Goal: Information Seeking & Learning: Learn about a topic

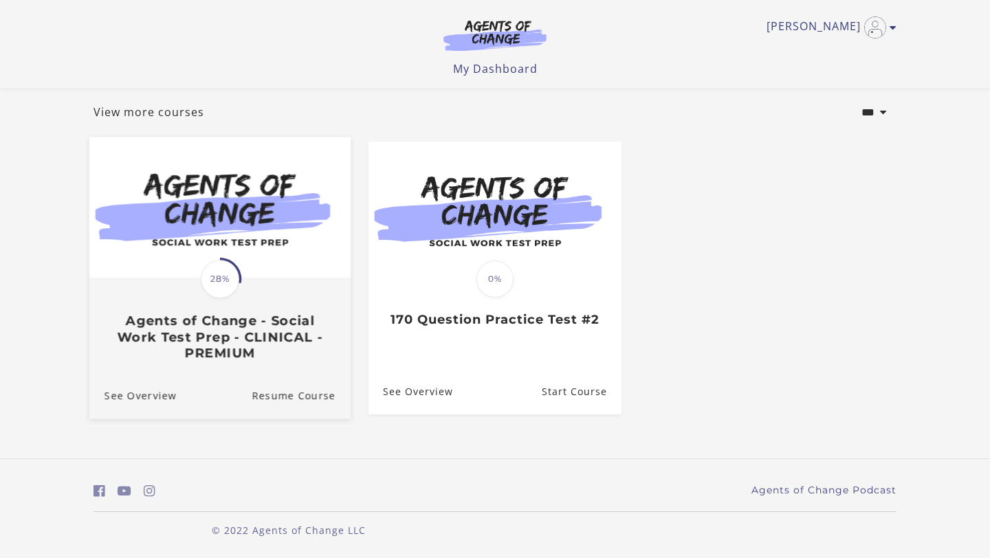
click at [237, 278] on span "28%" at bounding box center [220, 279] width 38 height 38
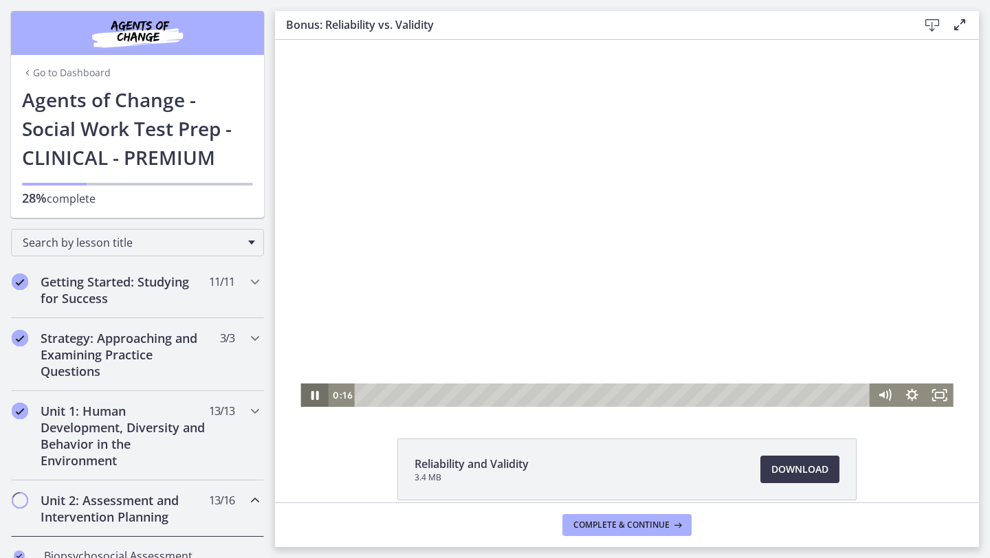
click at [317, 395] on icon "Pause" at bounding box center [315, 395] width 8 height 9
click at [317, 395] on icon "Play Video" at bounding box center [315, 396] width 8 height 12
click at [315, 403] on icon "Pause" at bounding box center [313, 395] width 27 height 23
click at [315, 403] on icon "Play Video" at bounding box center [315, 395] width 33 height 28
click at [315, 403] on icon "Pause" at bounding box center [314, 395] width 33 height 28
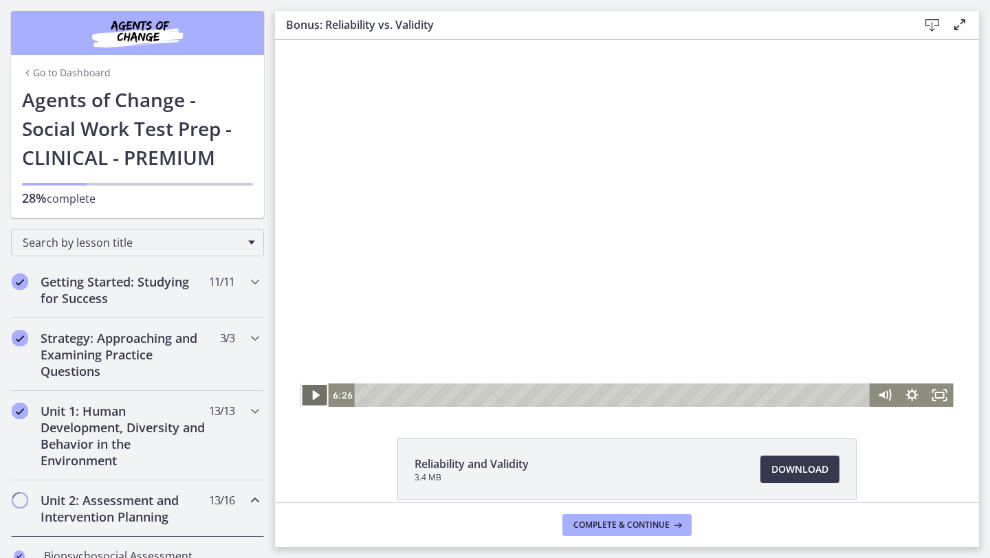
click at [315, 403] on icon "Play Video" at bounding box center [315, 395] width 27 height 23
click at [773, 464] on span "Download Opens in a new window" at bounding box center [799, 469] width 57 height 16
click at [309, 396] on icon "Pause" at bounding box center [313, 395] width 27 height 23
click at [309, 396] on icon "Play Video" at bounding box center [315, 395] width 27 height 23
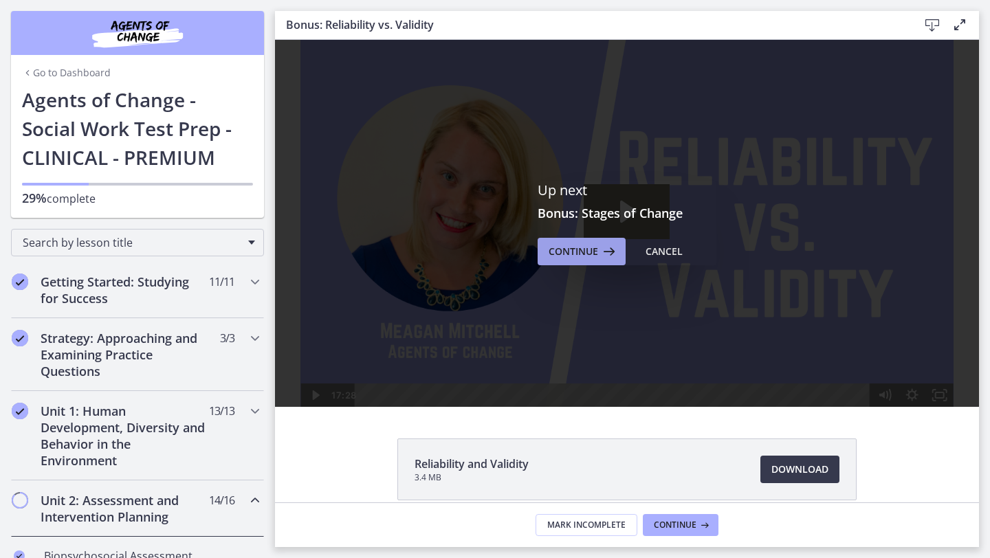
click at [583, 255] on span "Continue" at bounding box center [573, 251] width 49 height 16
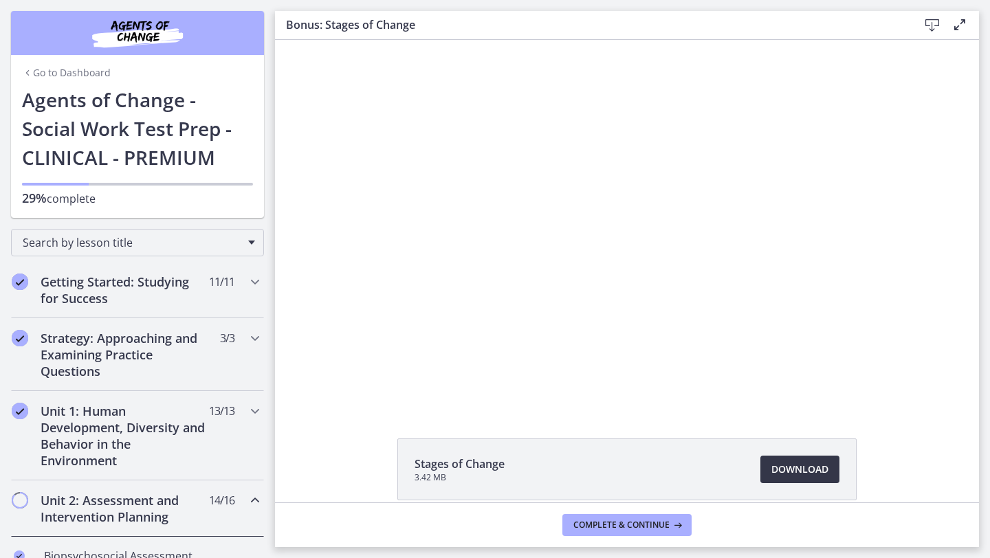
click at [786, 476] on span "Download Opens in a new window" at bounding box center [799, 469] width 57 height 16
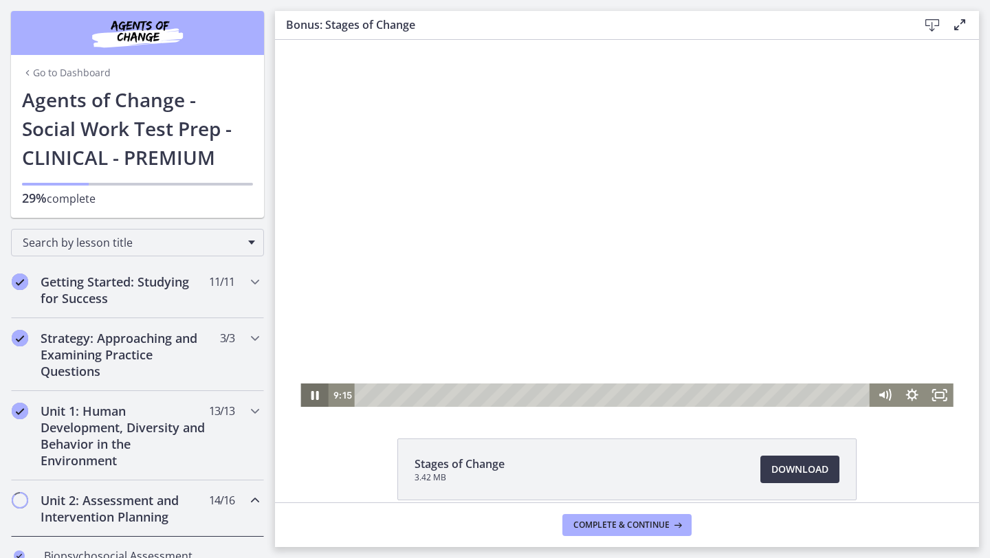
click at [322, 399] on icon "Pause" at bounding box center [313, 395] width 27 height 23
click at [322, 399] on icon "Play Video" at bounding box center [315, 395] width 27 height 23
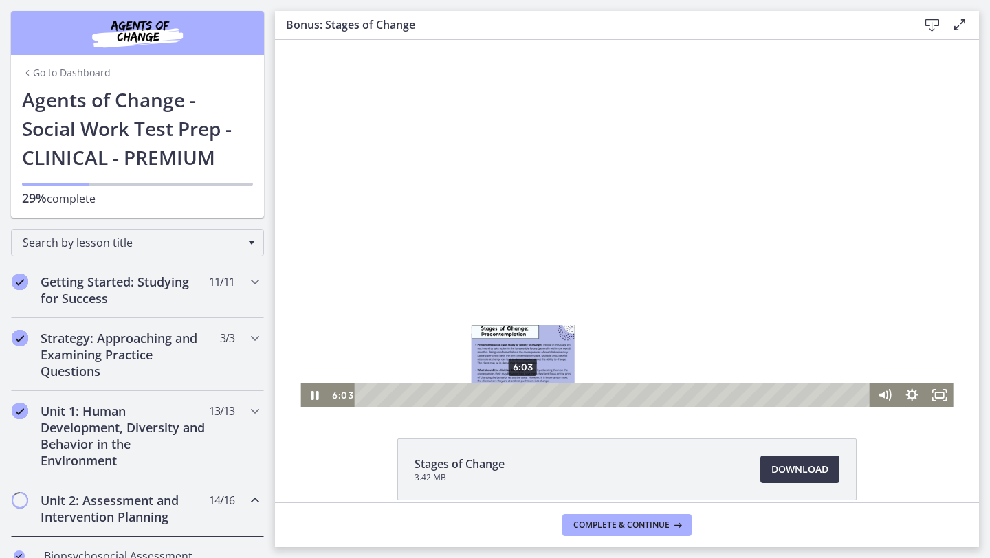
click at [523, 396] on div "6:03" at bounding box center [614, 395] width 499 height 23
click at [538, 396] on div "6:37" at bounding box center [614, 395] width 499 height 23
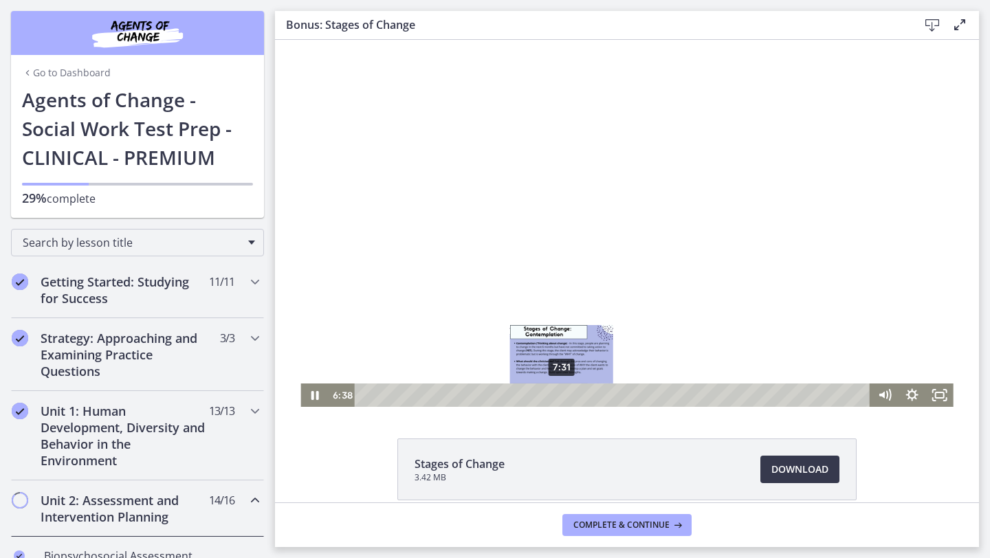
click at [563, 394] on div "7:31" at bounding box center [614, 395] width 499 height 23
click at [584, 392] on div "8:20" at bounding box center [614, 395] width 499 height 23
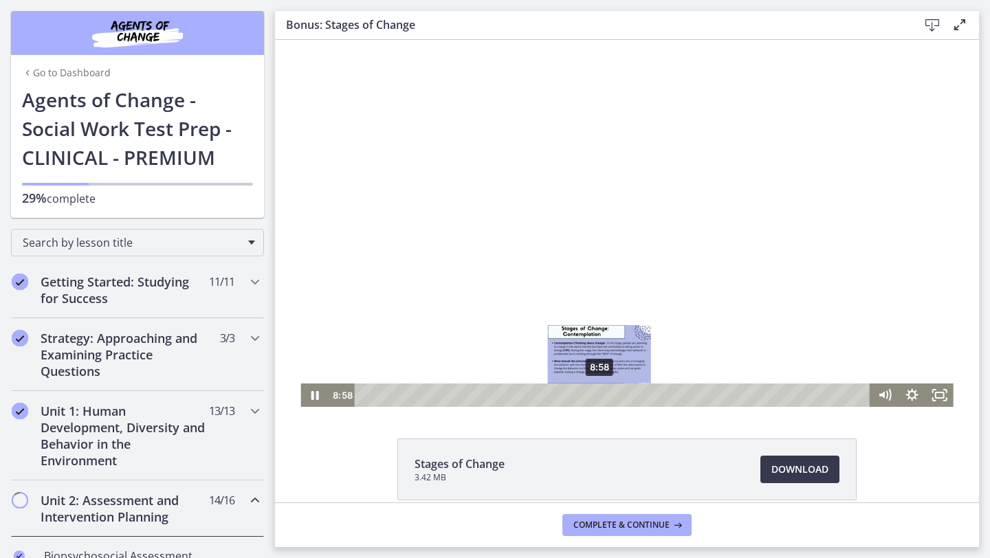
click at [599, 393] on div "8:58" at bounding box center [614, 395] width 499 height 23
click at [615, 392] on div "9:29" at bounding box center [614, 395] width 499 height 23
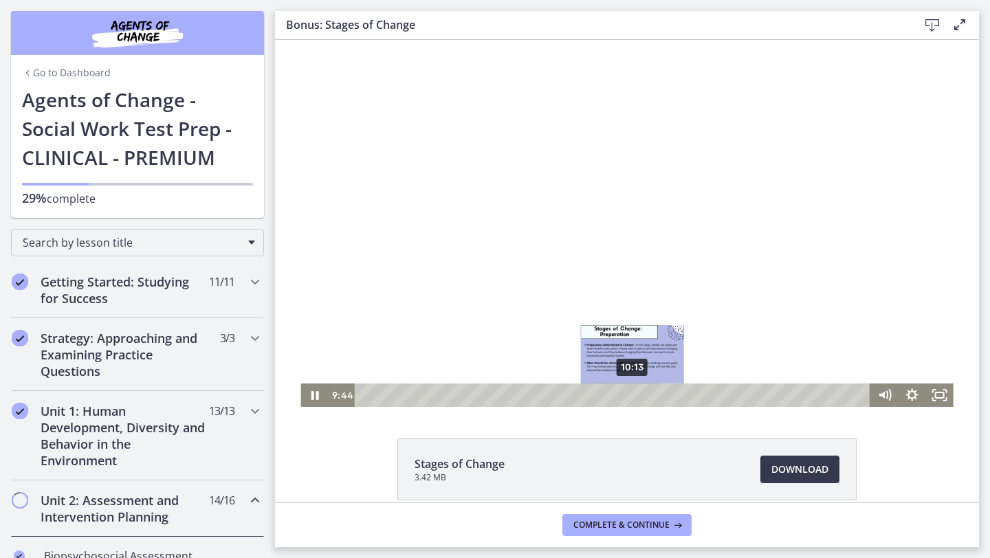
click at [633, 394] on div "10:13" at bounding box center [614, 395] width 499 height 23
click at [644, 394] on div "10:40" at bounding box center [614, 395] width 499 height 23
click at [660, 393] on div "11:15" at bounding box center [614, 395] width 499 height 23
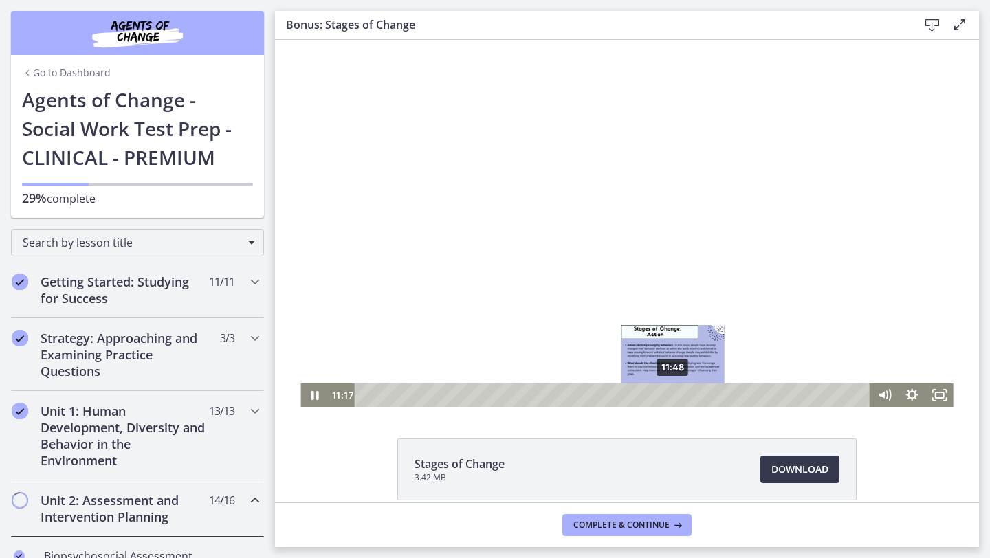
click at [676, 396] on div "11:48" at bounding box center [614, 395] width 499 height 23
click at [686, 396] on div "12:16" at bounding box center [614, 395] width 499 height 23
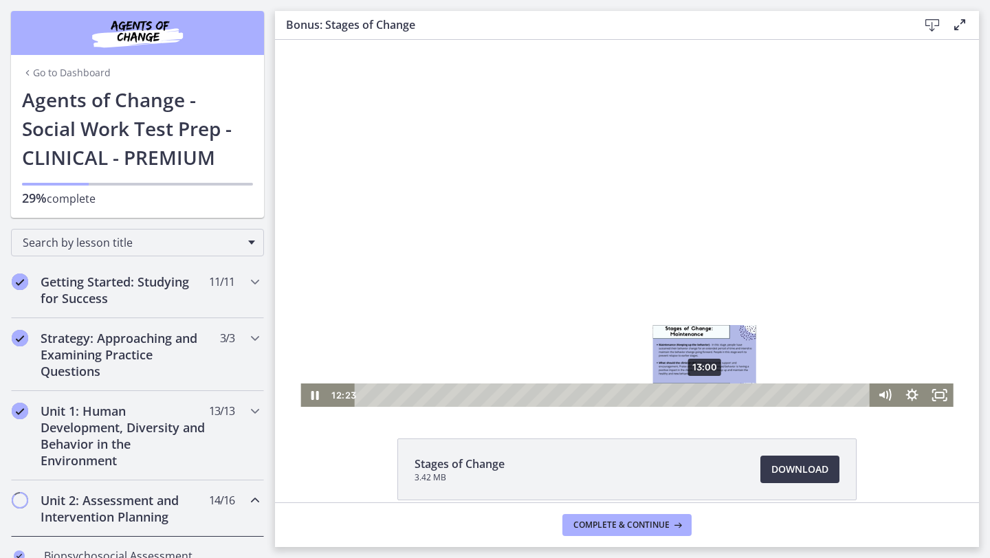
click at [705, 394] on div "13:00" at bounding box center [614, 395] width 499 height 23
click at [724, 393] on div "13:44" at bounding box center [614, 395] width 499 height 23
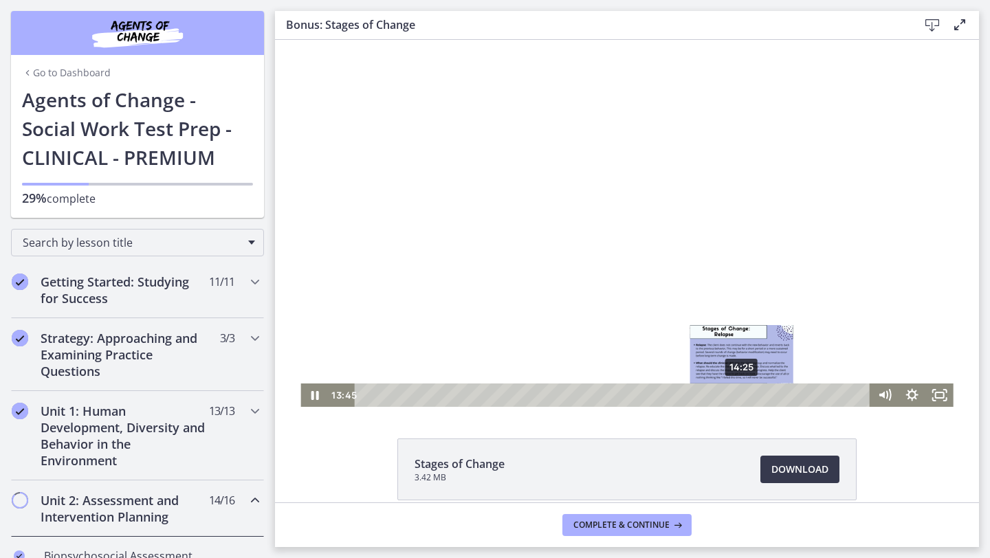
click at [742, 393] on div "14:25" at bounding box center [614, 395] width 499 height 23
click at [753, 392] on div "14:49" at bounding box center [614, 395] width 499 height 23
click at [758, 393] on div "15:01" at bounding box center [614, 395] width 499 height 23
click at [762, 395] on div "15:11" at bounding box center [614, 395] width 499 height 23
click at [769, 395] on div "15:25" at bounding box center [614, 395] width 499 height 23
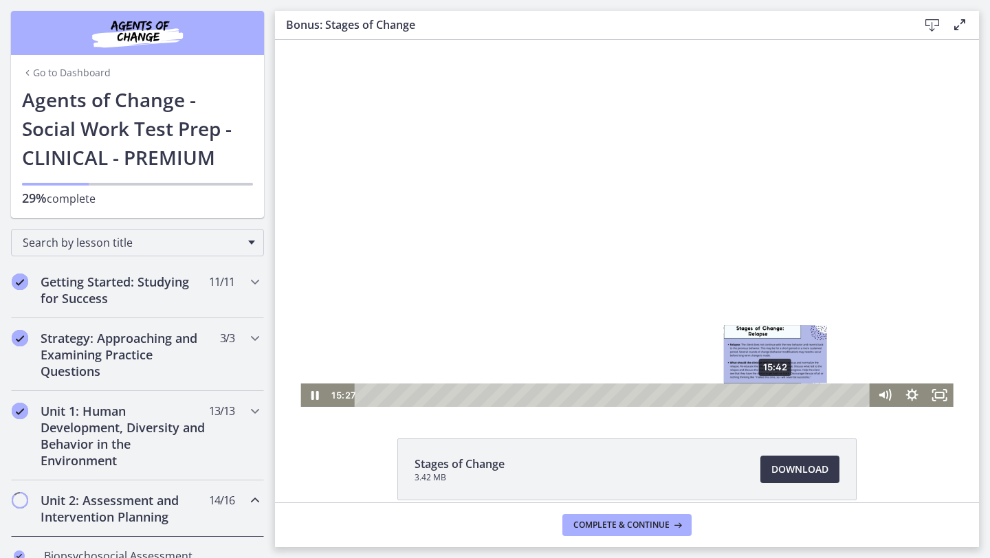
click at [776, 395] on div "15:42" at bounding box center [614, 395] width 499 height 23
click at [782, 395] on div "15:55" at bounding box center [614, 395] width 499 height 23
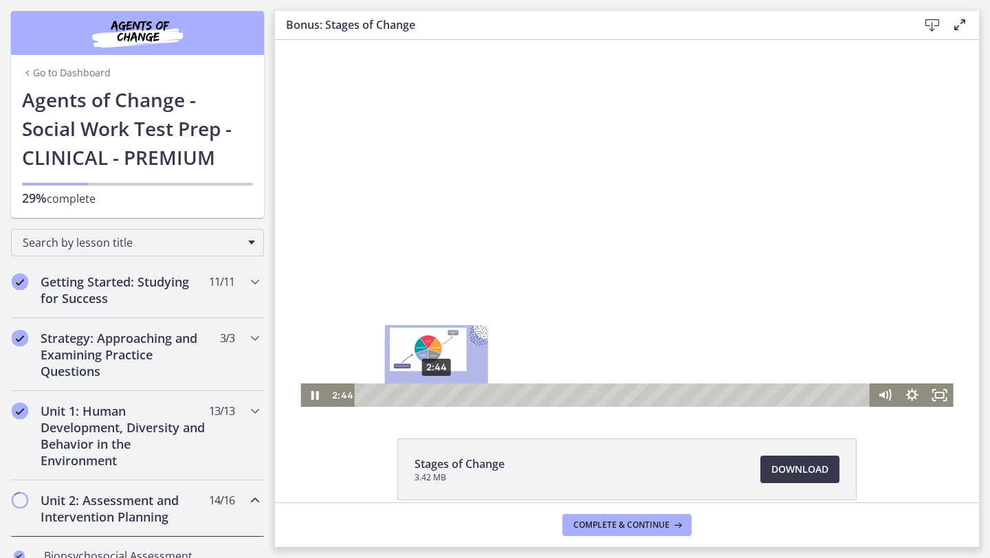
click at [436, 397] on div "2:44" at bounding box center [614, 395] width 499 height 23
click at [443, 396] on div "2:59" at bounding box center [614, 395] width 499 height 23
click at [448, 396] on div "3:10" at bounding box center [614, 395] width 499 height 23
click at [453, 396] on div "3:22" at bounding box center [614, 395] width 499 height 23
click at [460, 395] on div "3:36" at bounding box center [614, 395] width 499 height 23
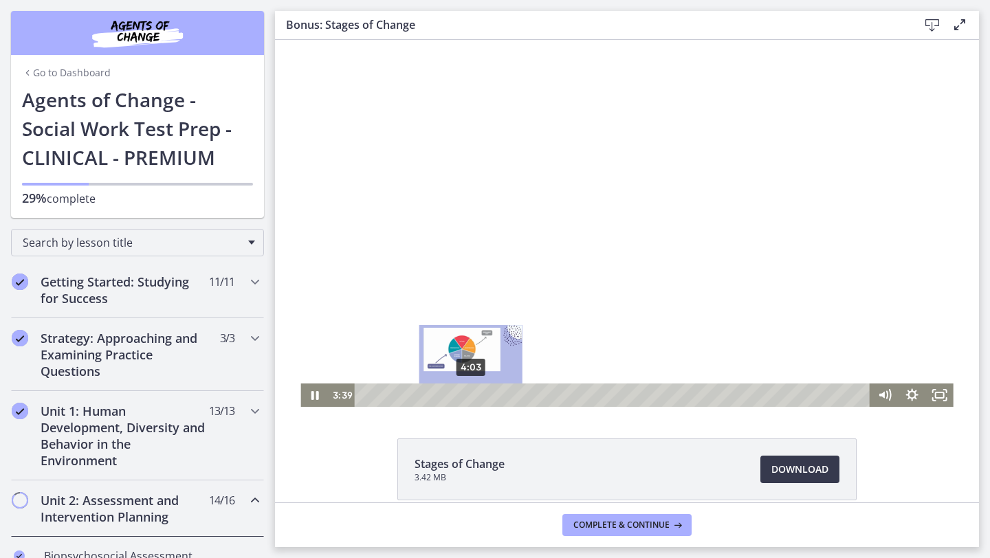
click at [472, 395] on div "4:03" at bounding box center [614, 395] width 499 height 23
click at [487, 395] on div "4:41" at bounding box center [614, 395] width 499 height 23
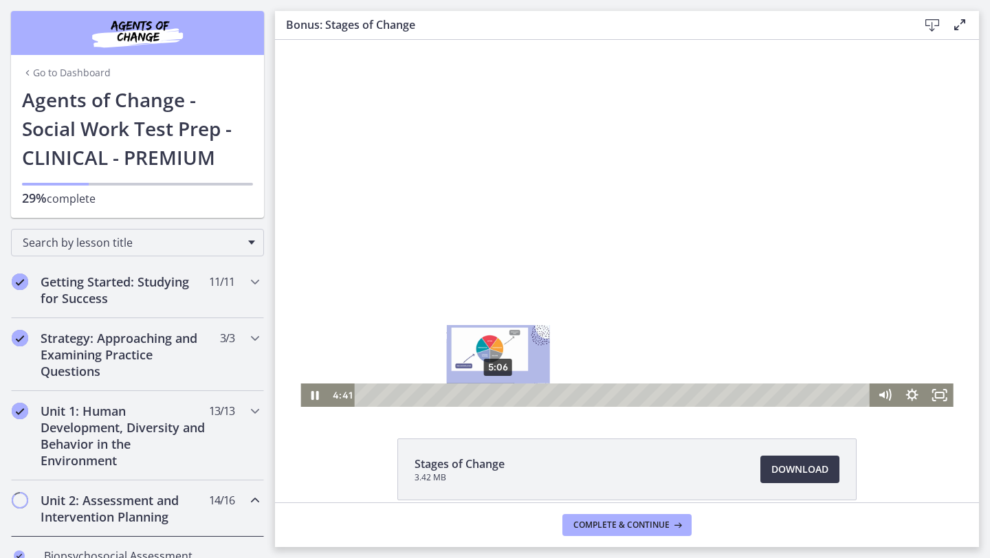
click at [500, 395] on div "5:06" at bounding box center [614, 395] width 499 height 23
click at [509, 395] on div "5:27" at bounding box center [614, 395] width 499 height 23
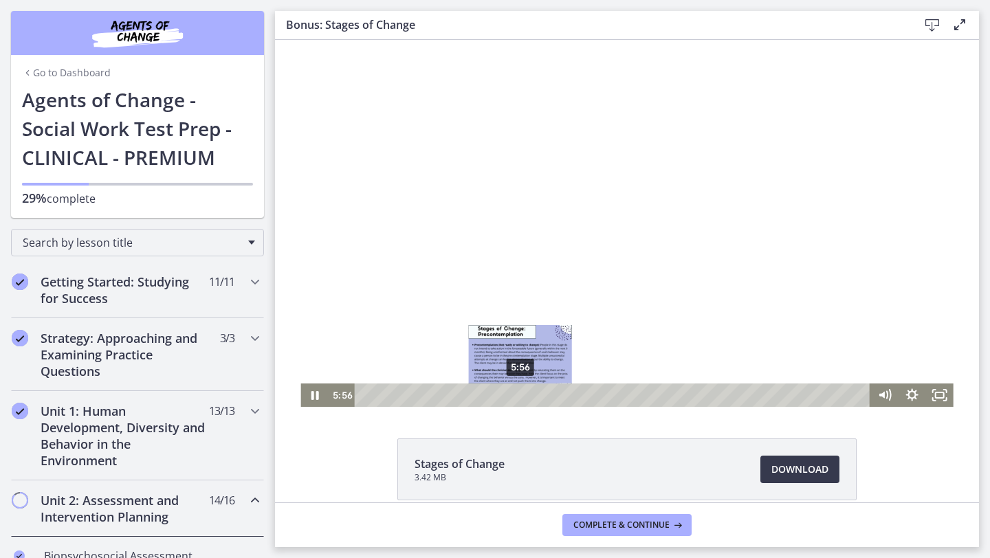
click at [520, 392] on div "5:56" at bounding box center [614, 395] width 499 height 23
click at [524, 392] on div "6:04" at bounding box center [614, 395] width 499 height 23
click at [529, 392] on div "6:17" at bounding box center [614, 395] width 499 height 23
click at [534, 393] on div "6:26" at bounding box center [614, 395] width 499 height 23
click at [538, 393] on div "Playbar" at bounding box center [537, 395] width 8 height 8
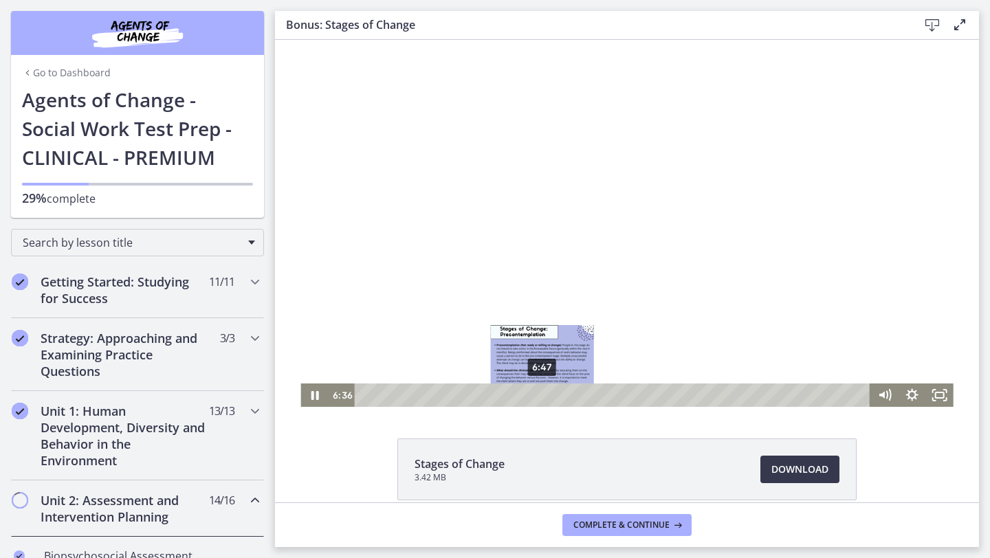
click at [542, 393] on div "6:47" at bounding box center [614, 395] width 499 height 23
click at [546, 393] on div "6:56" at bounding box center [614, 395] width 499 height 23
click at [553, 394] on div "7:12" at bounding box center [614, 395] width 499 height 23
click at [560, 394] on div "7:26" at bounding box center [614, 395] width 499 height 23
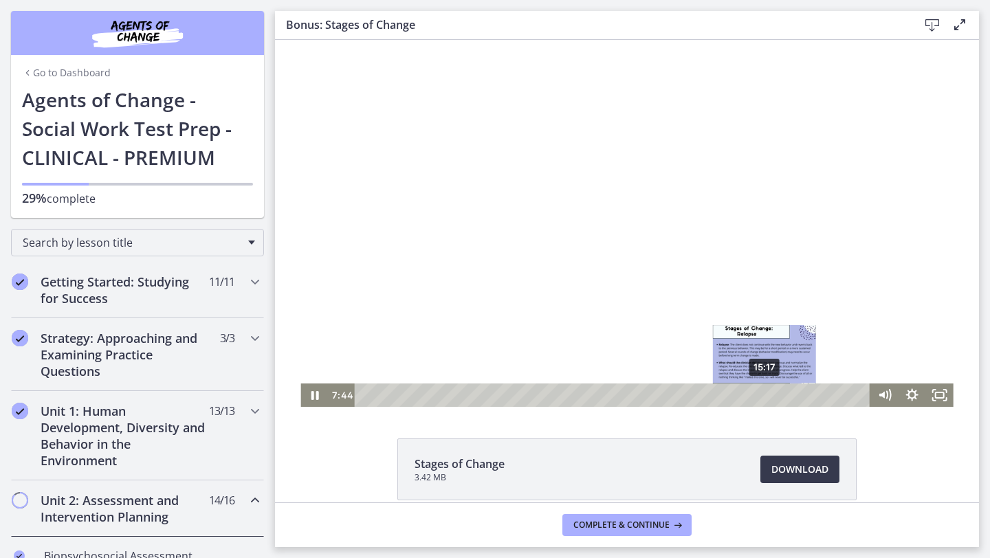
click at [765, 397] on div "15:17" at bounding box center [614, 395] width 499 height 23
click at [772, 397] on div "15:33" at bounding box center [614, 395] width 499 height 23
click at [778, 397] on div "15:47" at bounding box center [614, 395] width 499 height 23
click at [784, 396] on div "16:01" at bounding box center [614, 395] width 499 height 23
click at [788, 396] on div "16:11" at bounding box center [614, 395] width 499 height 23
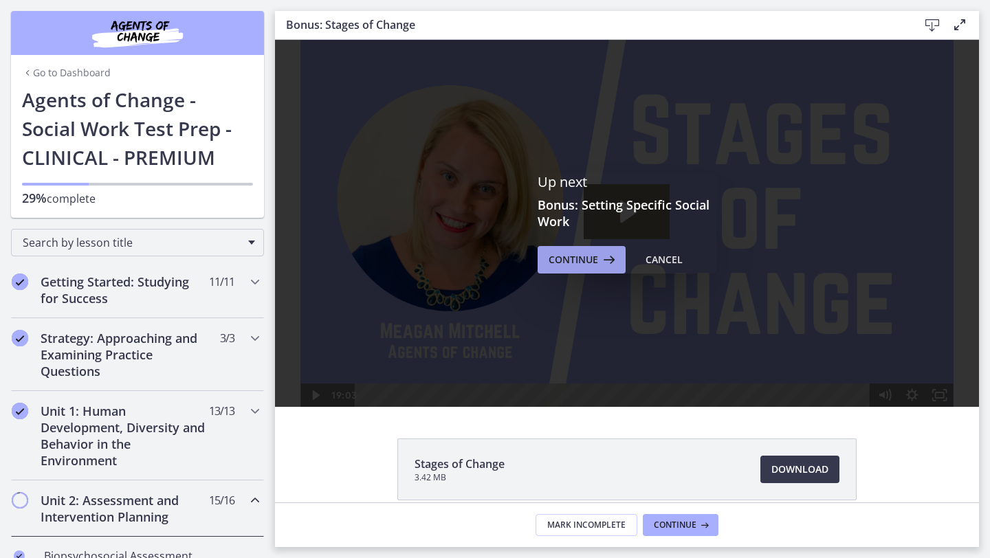
click at [592, 272] on button "Continue" at bounding box center [582, 259] width 88 height 27
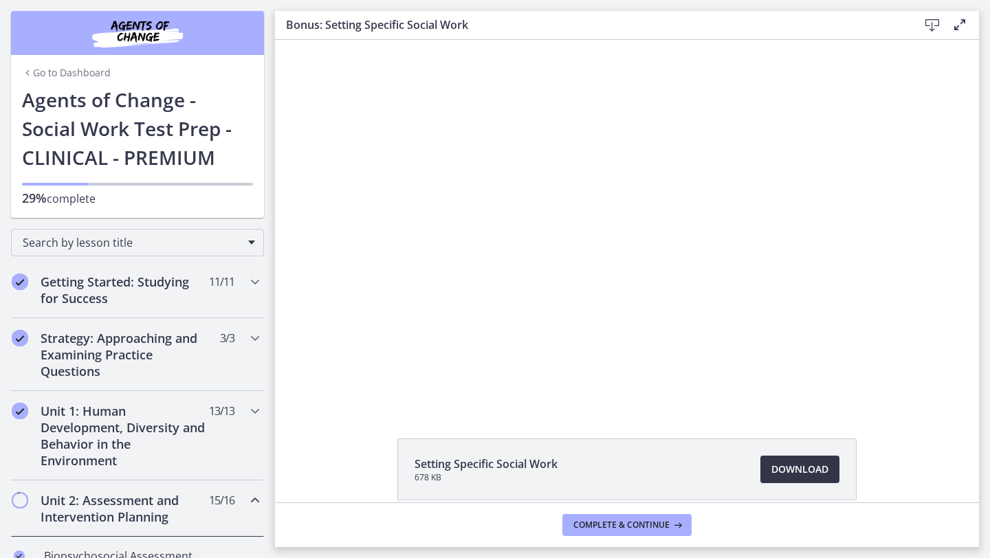
click at [801, 469] on span "Download Opens in a new window" at bounding box center [799, 469] width 57 height 16
click at [785, 461] on span "Download Opens in a new window" at bounding box center [799, 469] width 57 height 16
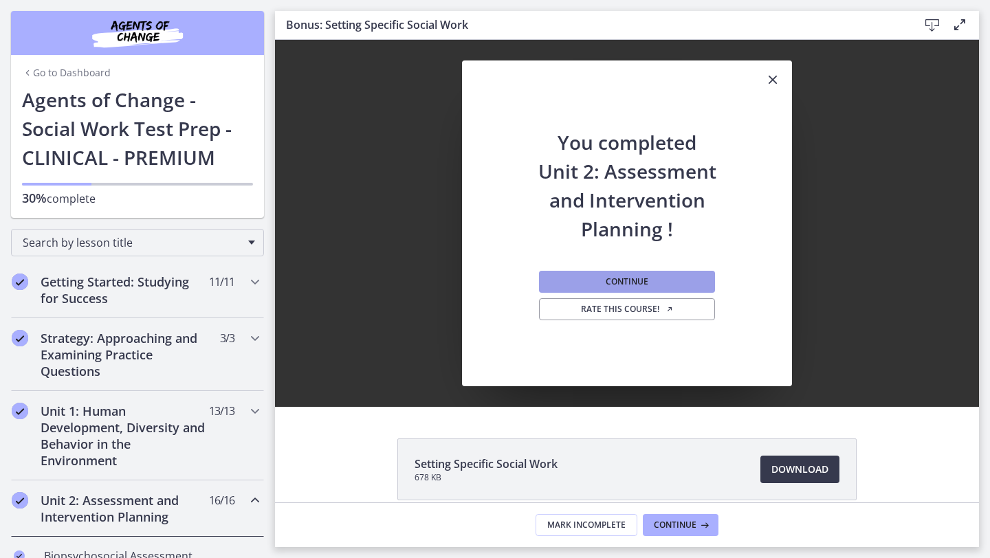
click at [660, 291] on button "Continue" at bounding box center [627, 282] width 176 height 22
